Goal: Information Seeking & Learning: Learn about a topic

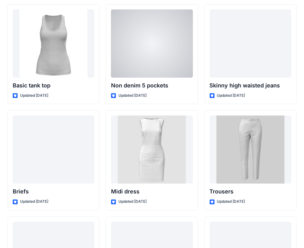
scroll to position [4979, 0]
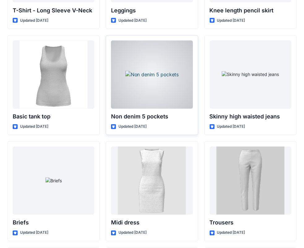
click at [161, 65] on div at bounding box center [152, 75] width 82 height 68
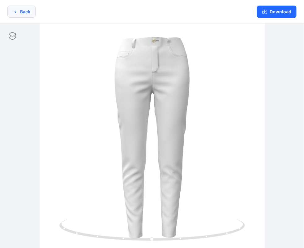
click at [17, 12] on icon "button" at bounding box center [15, 11] width 5 height 5
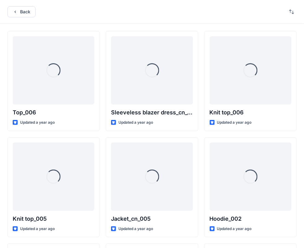
scroll to position [4979, 0]
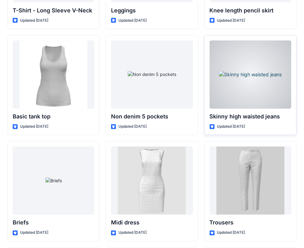
click at [275, 61] on div at bounding box center [251, 75] width 82 height 68
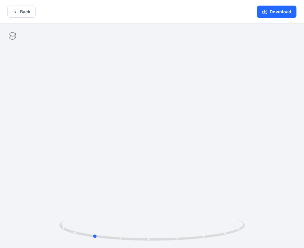
drag, startPoint x: 133, startPoint y: 111, endPoint x: 260, endPoint y: 114, distance: 127.2
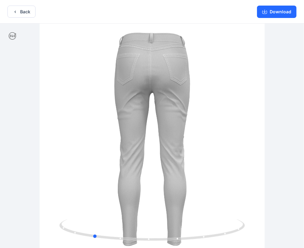
click at [260, 114] on div at bounding box center [152, 136] width 304 height 225
click at [11, 13] on button "Back" at bounding box center [21, 12] width 28 height 12
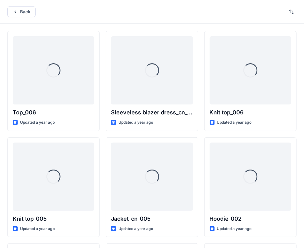
scroll to position [4979, 0]
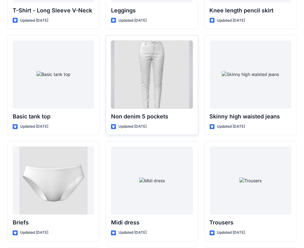
click at [142, 60] on div at bounding box center [152, 75] width 82 height 68
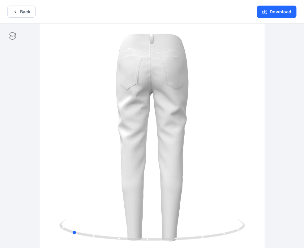
drag, startPoint x: 89, startPoint y: 110, endPoint x: 194, endPoint y: 122, distance: 105.9
click at [194, 122] on div at bounding box center [152, 136] width 304 height 225
click at [12, 11] on button "Back" at bounding box center [21, 12] width 28 height 12
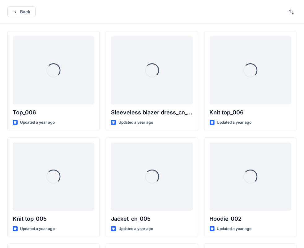
scroll to position [4979, 0]
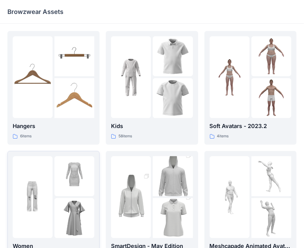
click at [65, 170] on img at bounding box center [74, 176] width 40 height 40
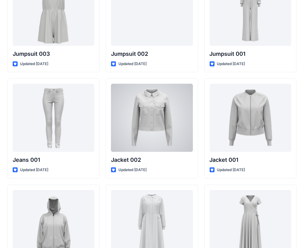
scroll to position [3709, 0]
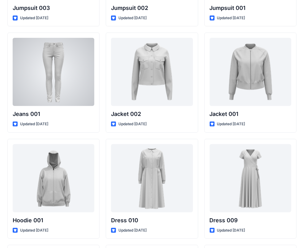
click at [56, 69] on div at bounding box center [54, 72] width 82 height 68
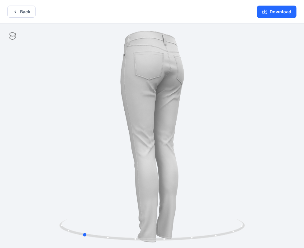
drag, startPoint x: 213, startPoint y: 119, endPoint x: 149, endPoint y: 126, distance: 64.2
click at [149, 126] on div at bounding box center [152, 136] width 304 height 225
click at [20, 12] on button "Back" at bounding box center [21, 12] width 28 height 12
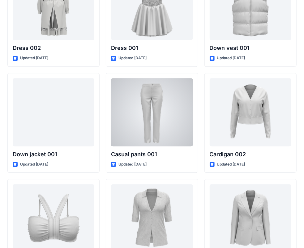
scroll to position [4194, 0]
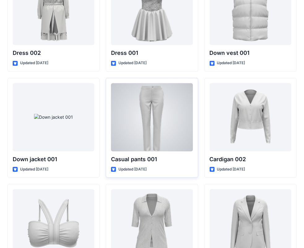
click at [158, 100] on div at bounding box center [152, 117] width 82 height 68
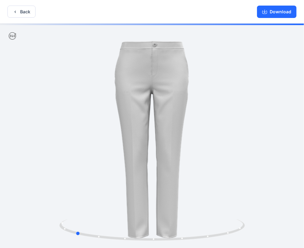
drag, startPoint x: 204, startPoint y: 128, endPoint x: 117, endPoint y: 121, distance: 87.6
click at [129, 137] on div at bounding box center [152, 136] width 304 height 225
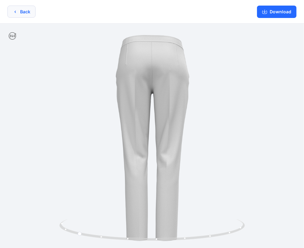
click at [15, 16] on button "Back" at bounding box center [21, 12] width 28 height 12
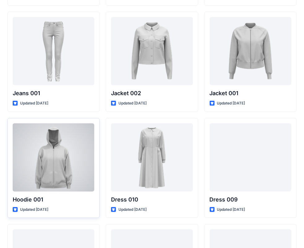
scroll to position [3606, 0]
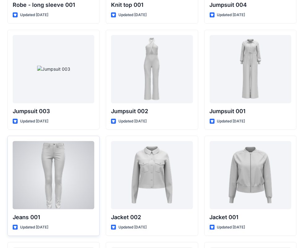
click at [51, 157] on div at bounding box center [54, 175] width 82 height 68
